Goal: Navigation & Orientation: Find specific page/section

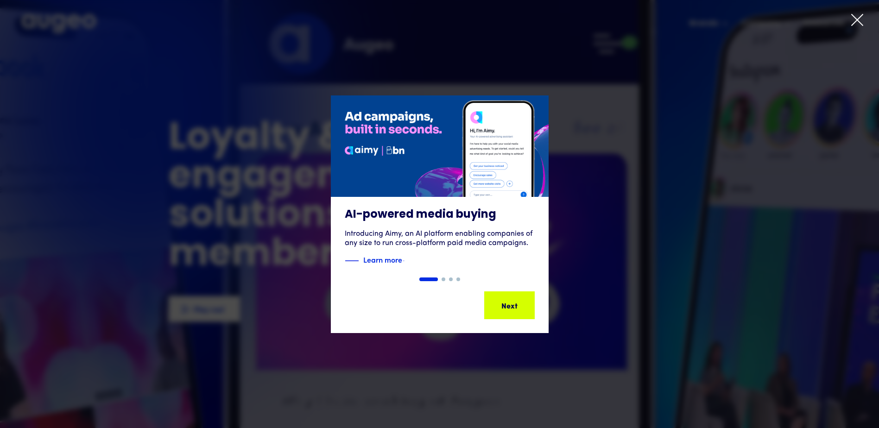
click at [853, 21] on icon at bounding box center [857, 20] width 14 height 14
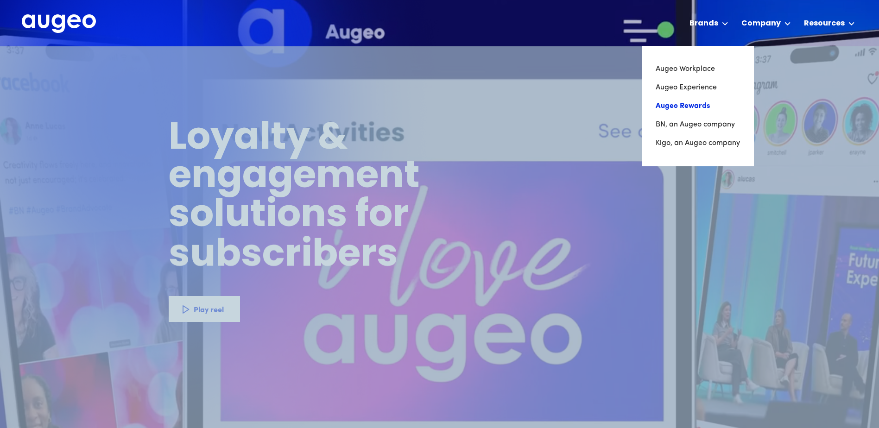
click at [691, 107] on link "Augeo Rewards" at bounding box center [697, 106] width 84 height 19
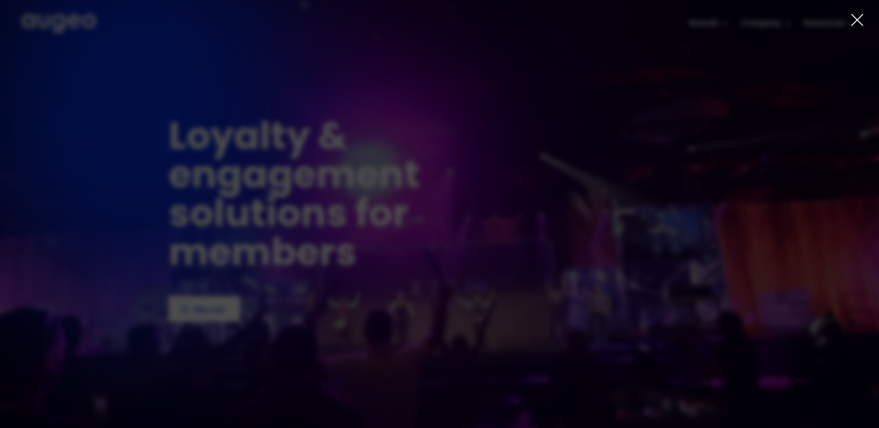
click at [853, 24] on icon at bounding box center [856, 19] width 11 height 11
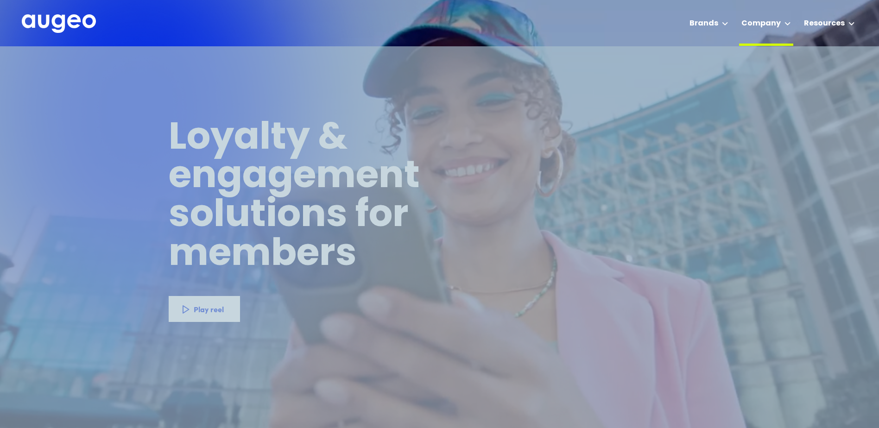
click at [761, 23] on div "Company" at bounding box center [760, 23] width 39 height 11
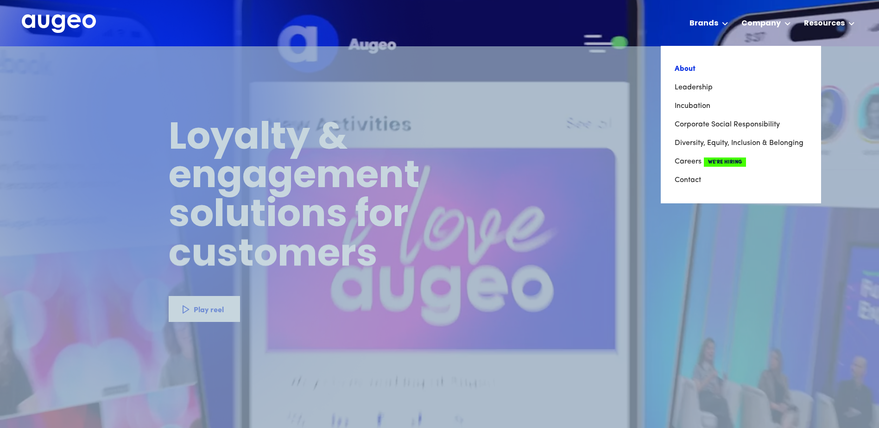
click at [683, 71] on link "About" at bounding box center [740, 69] width 132 height 19
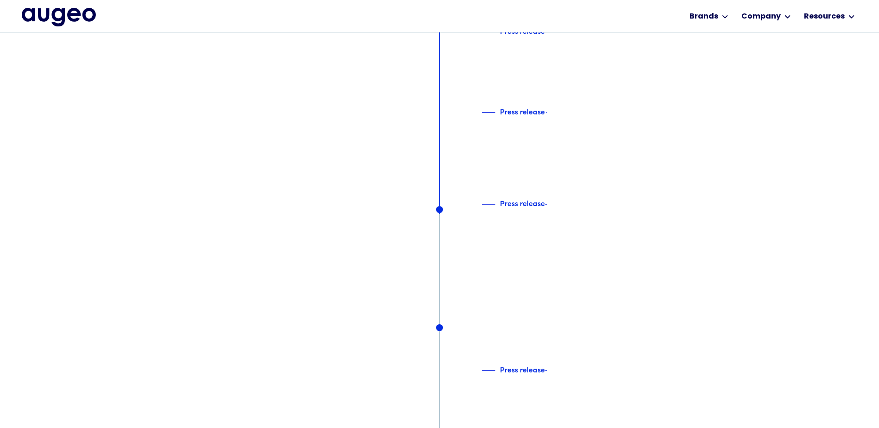
scroll to position [4319, 0]
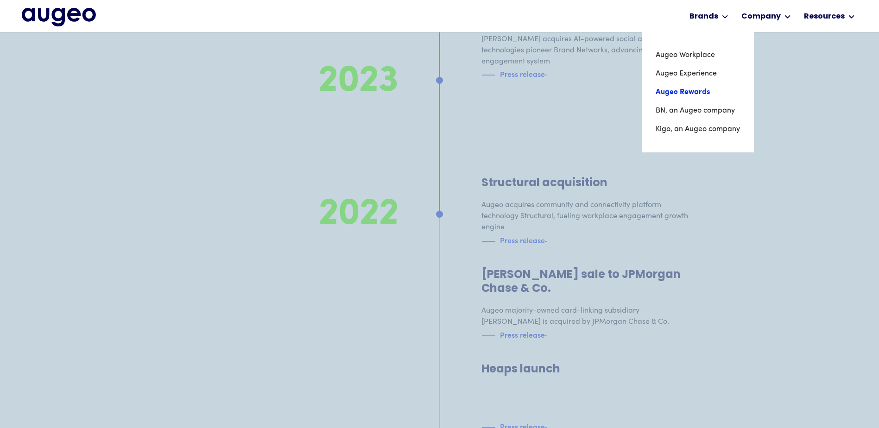
click at [688, 95] on link "Augeo Rewards" at bounding box center [697, 92] width 84 height 19
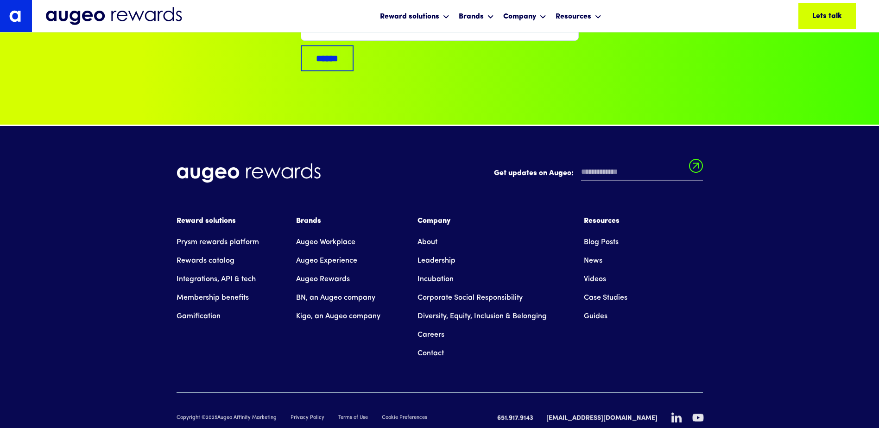
scroll to position [6249, 0]
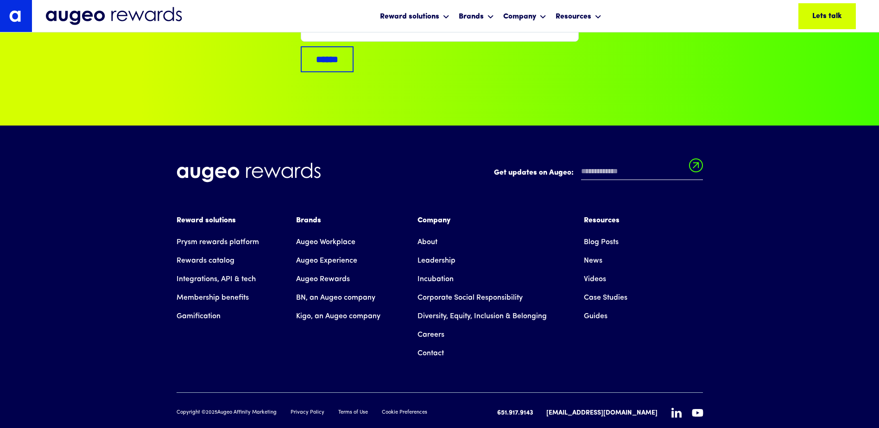
click at [316, 289] on link "BN, an Augeo company" at bounding box center [335, 298] width 79 height 19
